Goal: Complete application form

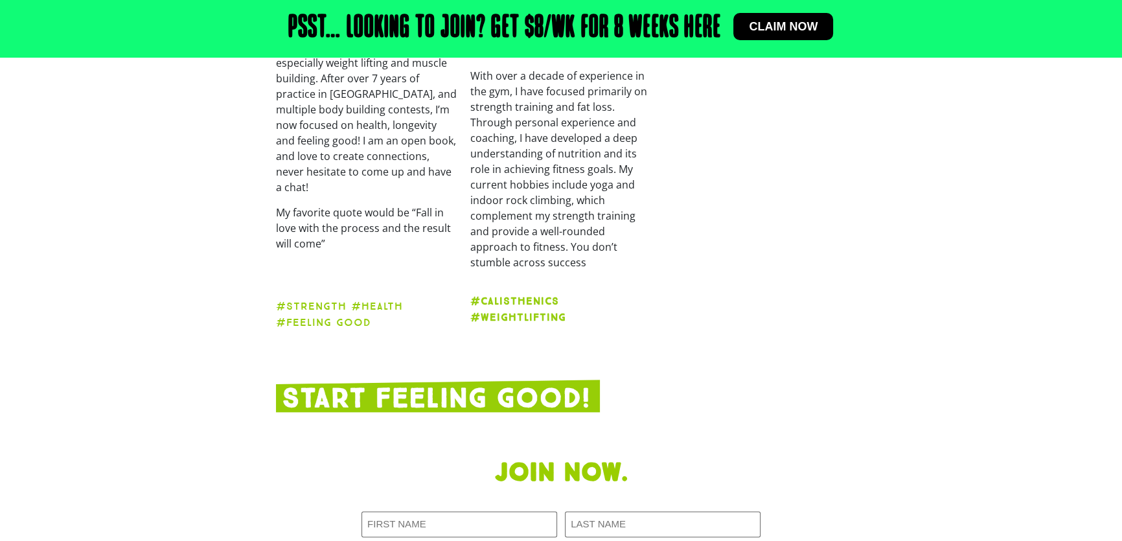
scroll to position [1900, 0]
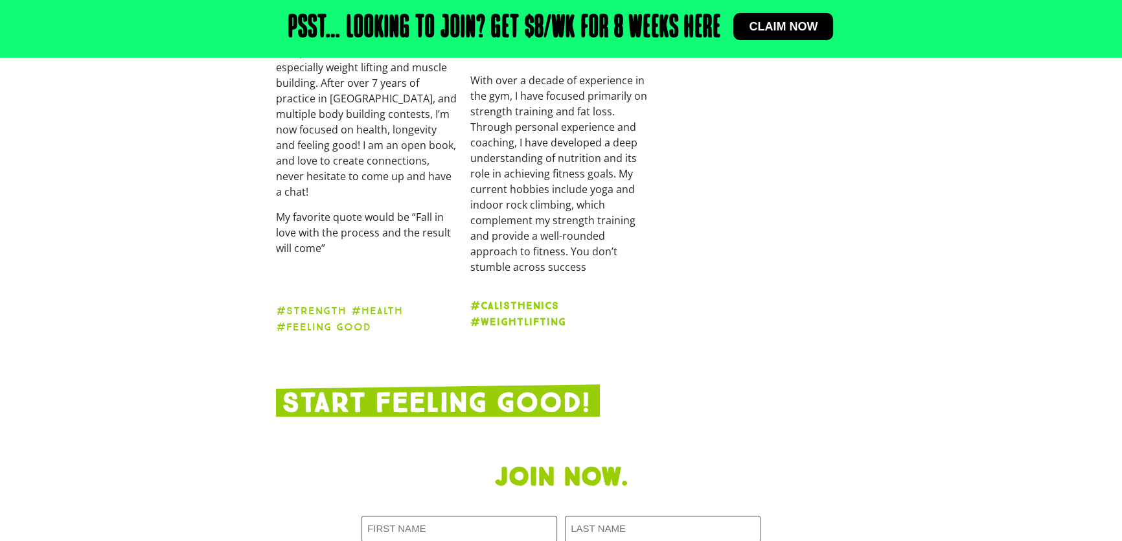
click at [782, 27] on span "Claim now" at bounding box center [783, 27] width 69 height 12
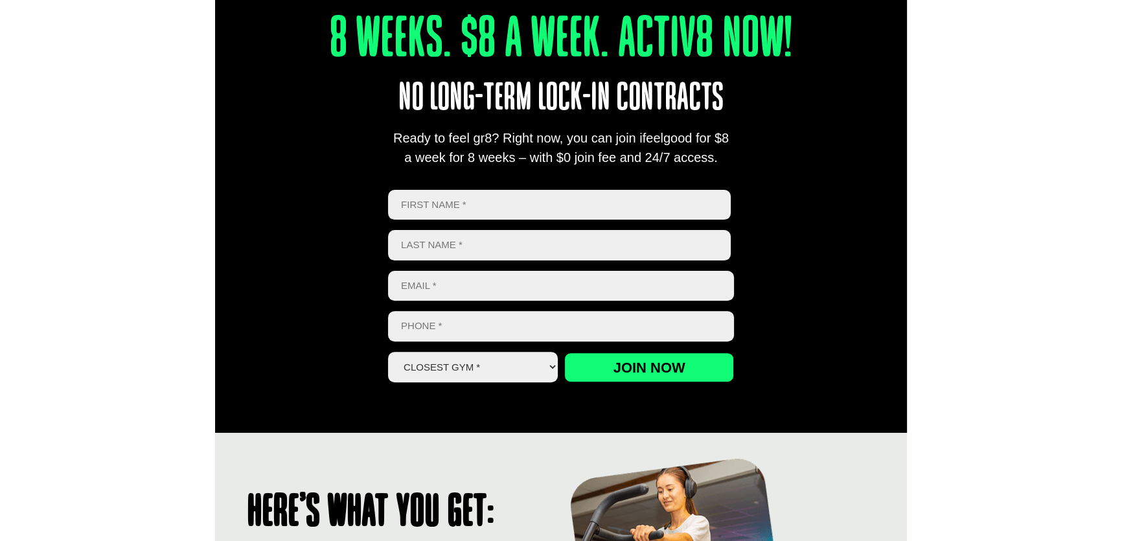
scroll to position [544, 0]
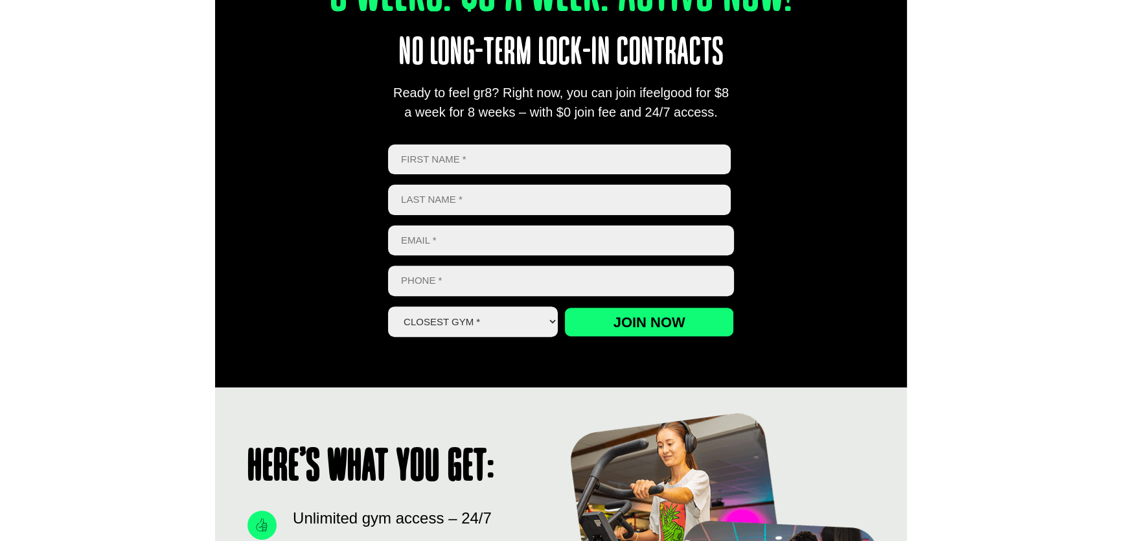
click at [470, 156] on input "First" at bounding box center [559, 159] width 343 height 30
type input "Mark"
type input "Van Den Belt"
click at [481, 240] on input "Email *" at bounding box center [561, 240] width 346 height 30
type input "m"
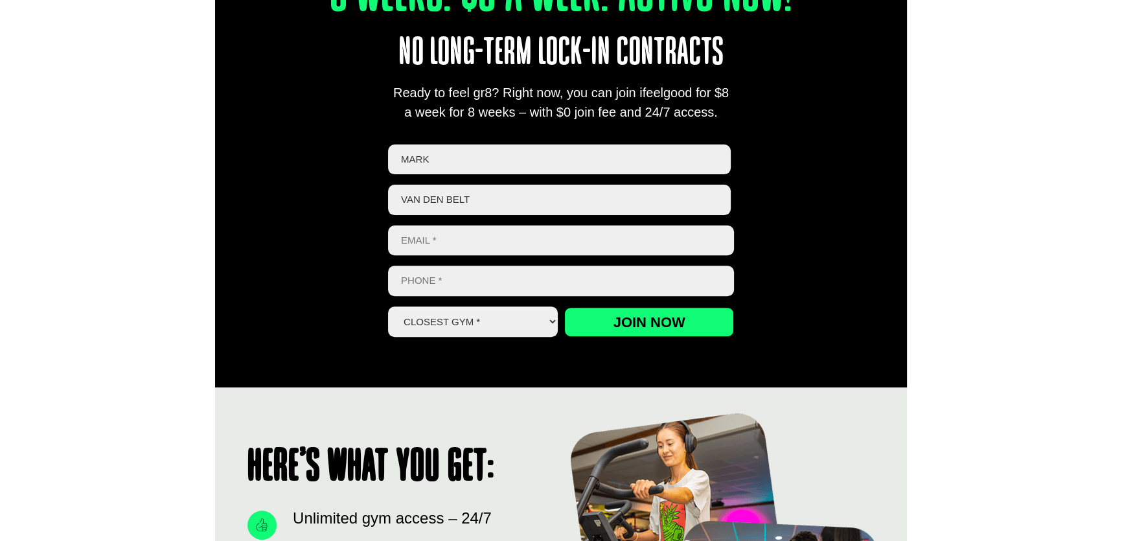
type input "M"
type input "m90699695@gmail.com"
drag, startPoint x: 487, startPoint y: 286, endPoint x: 483, endPoint y: 277, distance: 9.9
click at [483, 277] on input "Phone *" at bounding box center [561, 281] width 346 height 30
type input "0431451231"
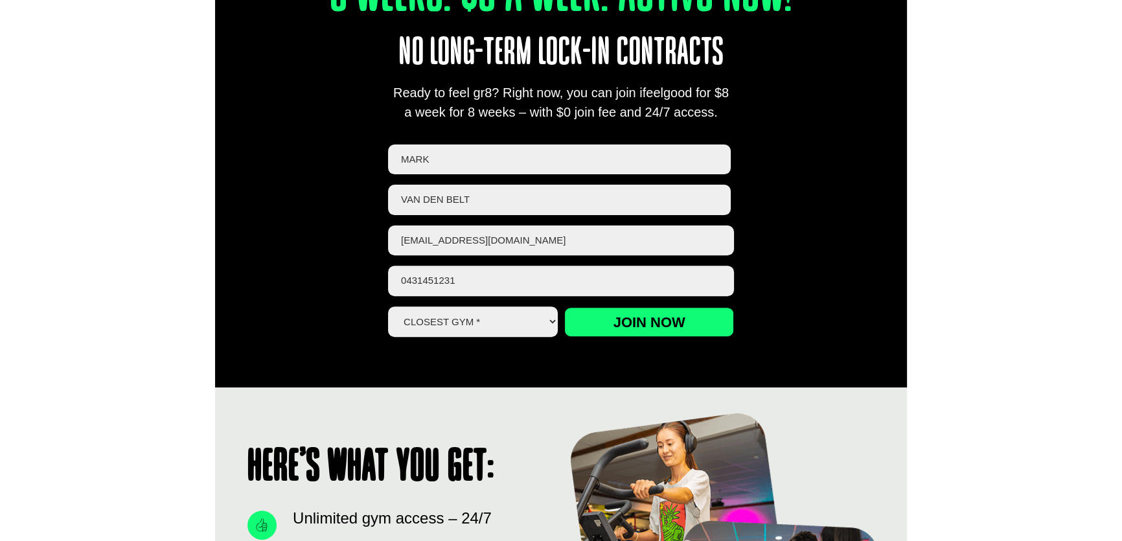
click at [479, 321] on select "Closest Gym * Alexandra Hills Calamvale Coopers Plains Middle Park Oxley Park R…" at bounding box center [473, 321] width 170 height 30
select select "[GEOGRAPHIC_DATA]"
click at [388, 306] on select "Closest Gym * Alexandra Hills Calamvale Coopers Plains Middle Park Oxley Park R…" at bounding box center [473, 321] width 170 height 30
click at [615, 323] on input "Join now" at bounding box center [649, 322] width 170 height 30
